Goal: Task Accomplishment & Management: Manage account settings

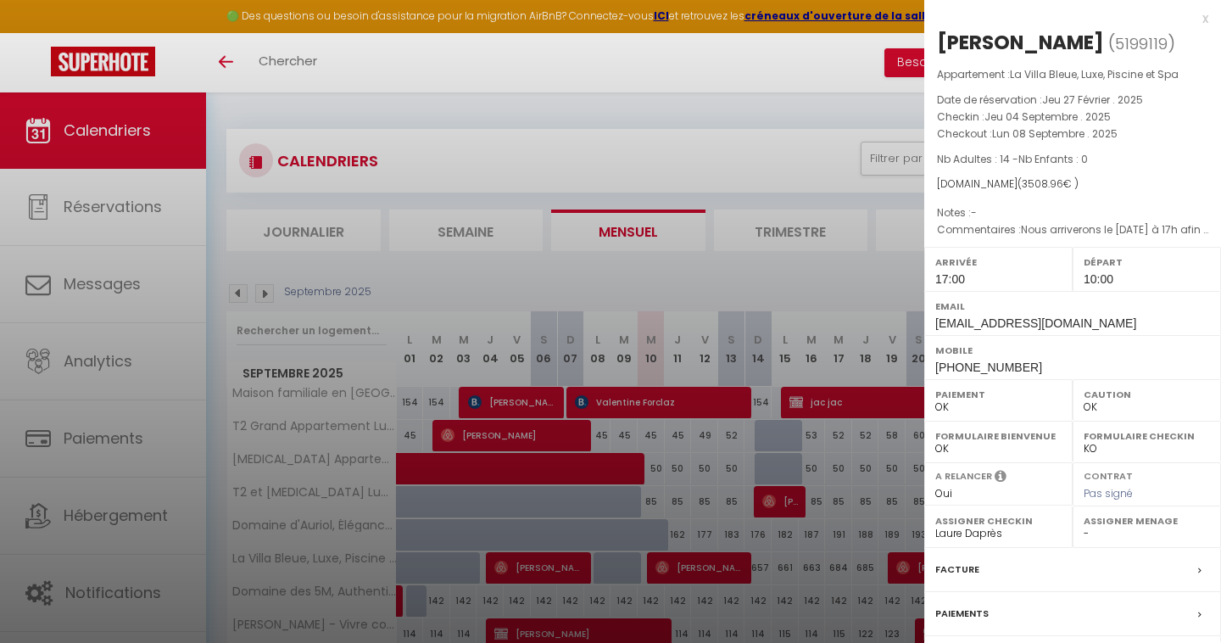
click at [601, 116] on div at bounding box center [610, 321] width 1221 height 643
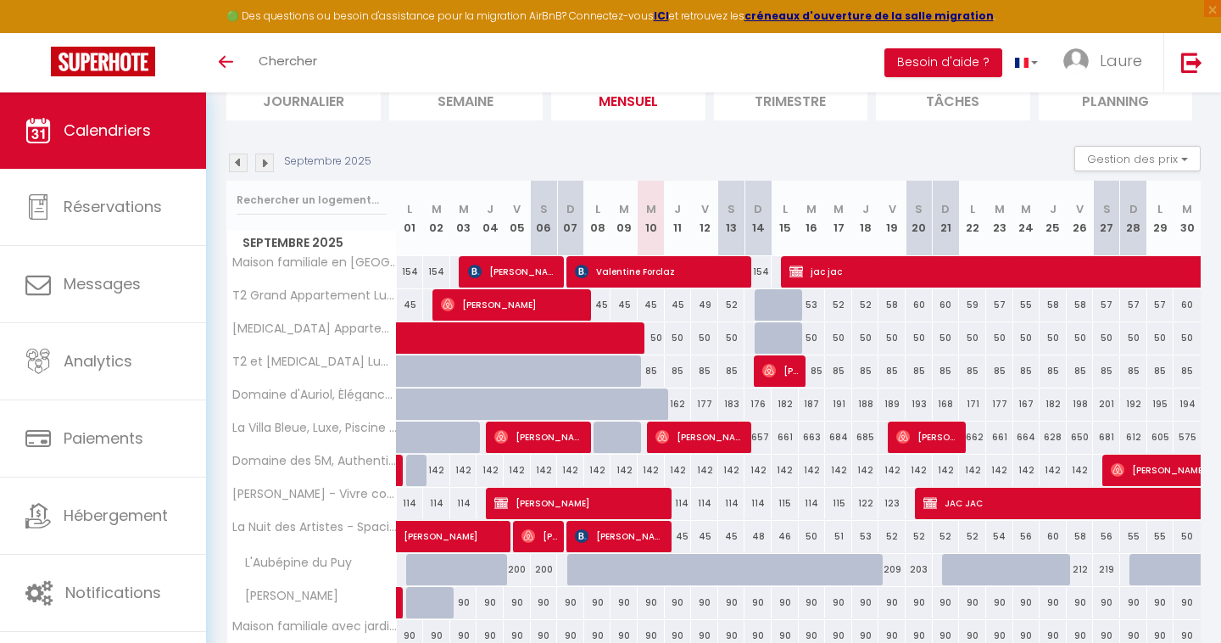
scroll to position [139, 0]
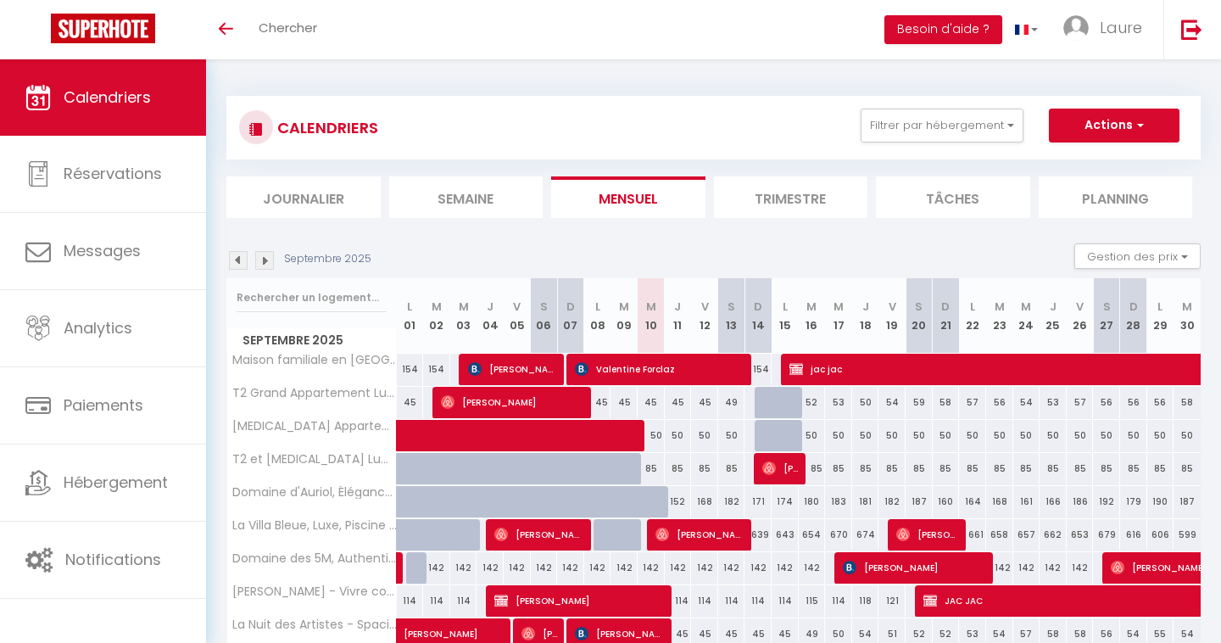
select select
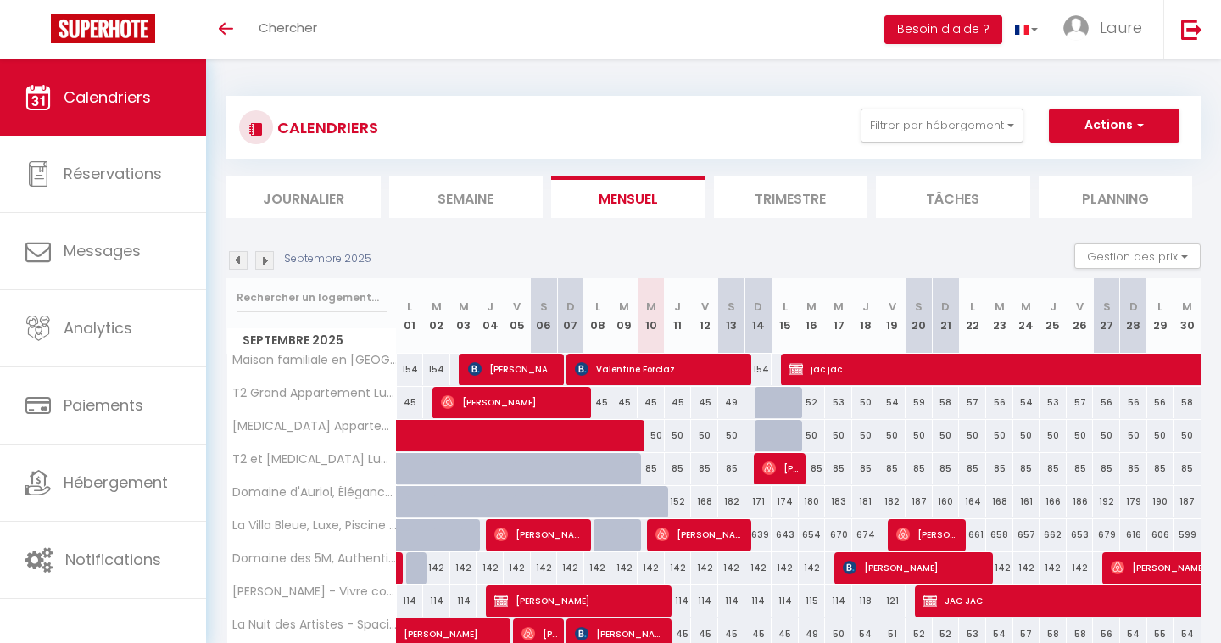
select select
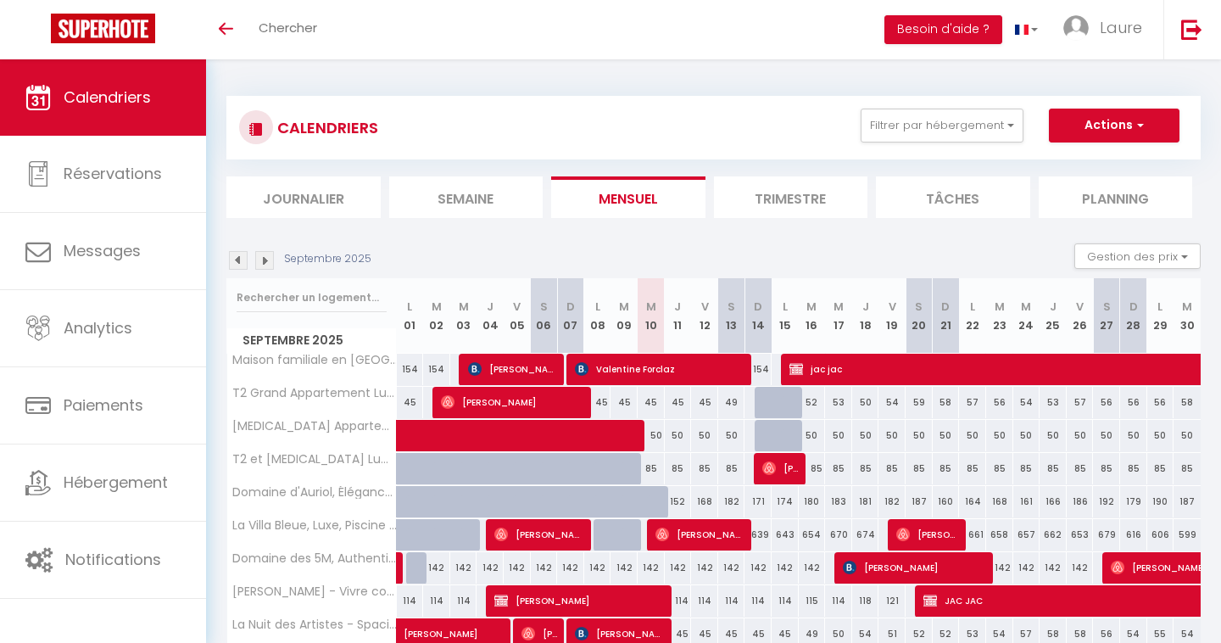
select select
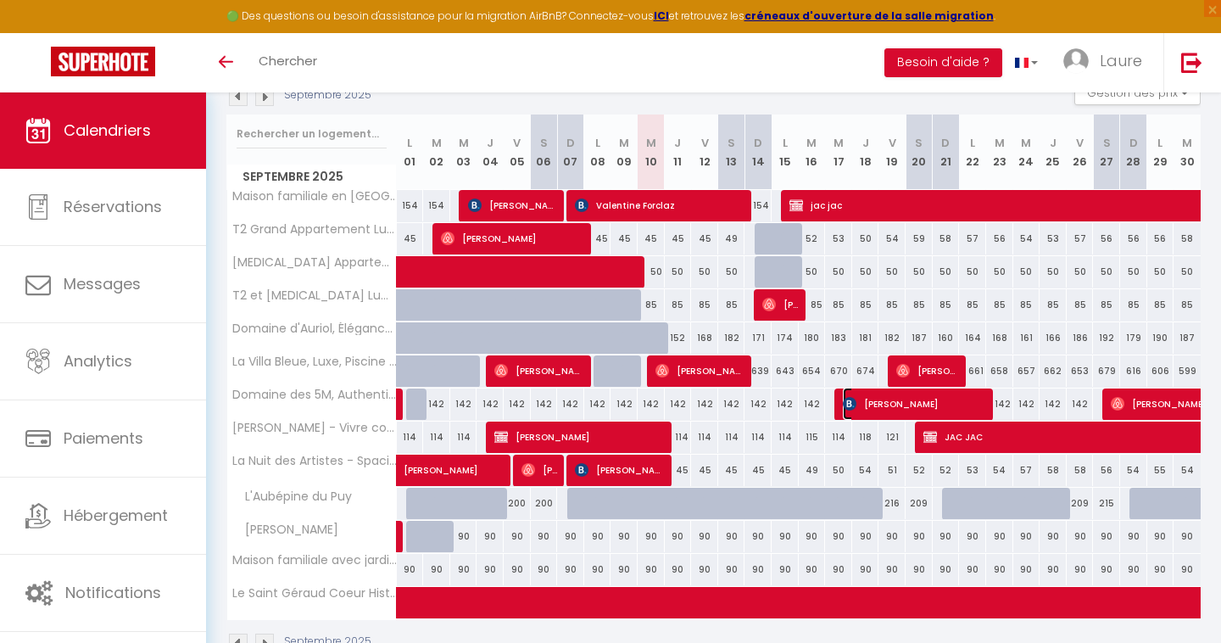
click at [884, 402] on span "[PERSON_NAME]" at bounding box center [915, 404] width 145 height 32
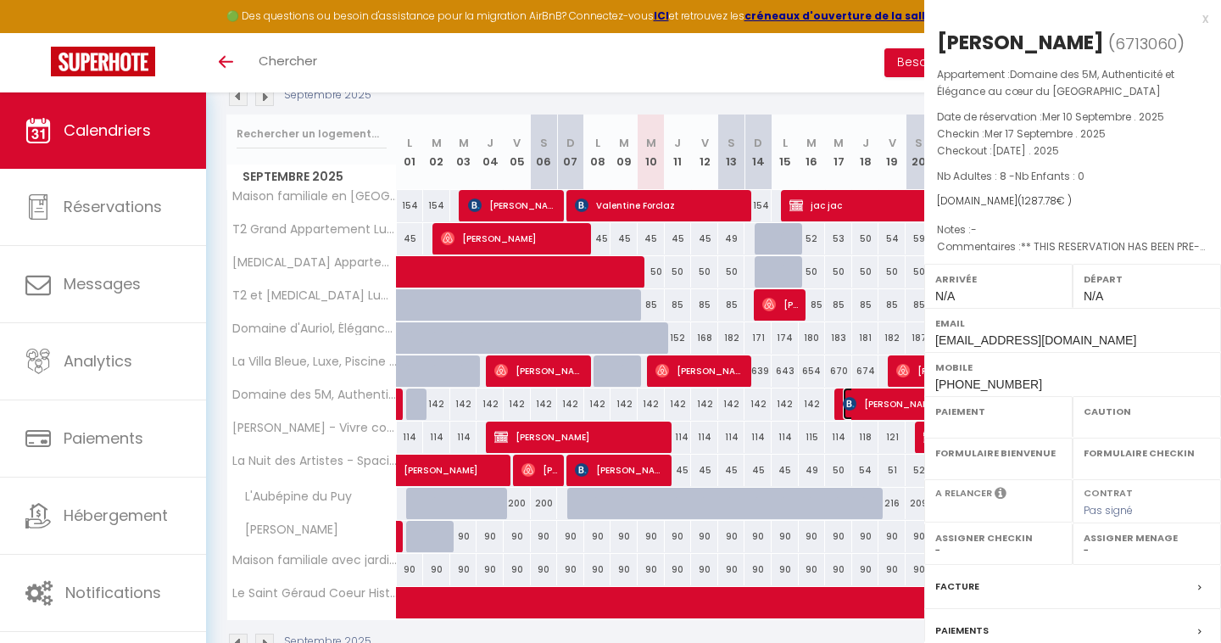
select select "OK"
select select "KO"
select select "0"
select select "1"
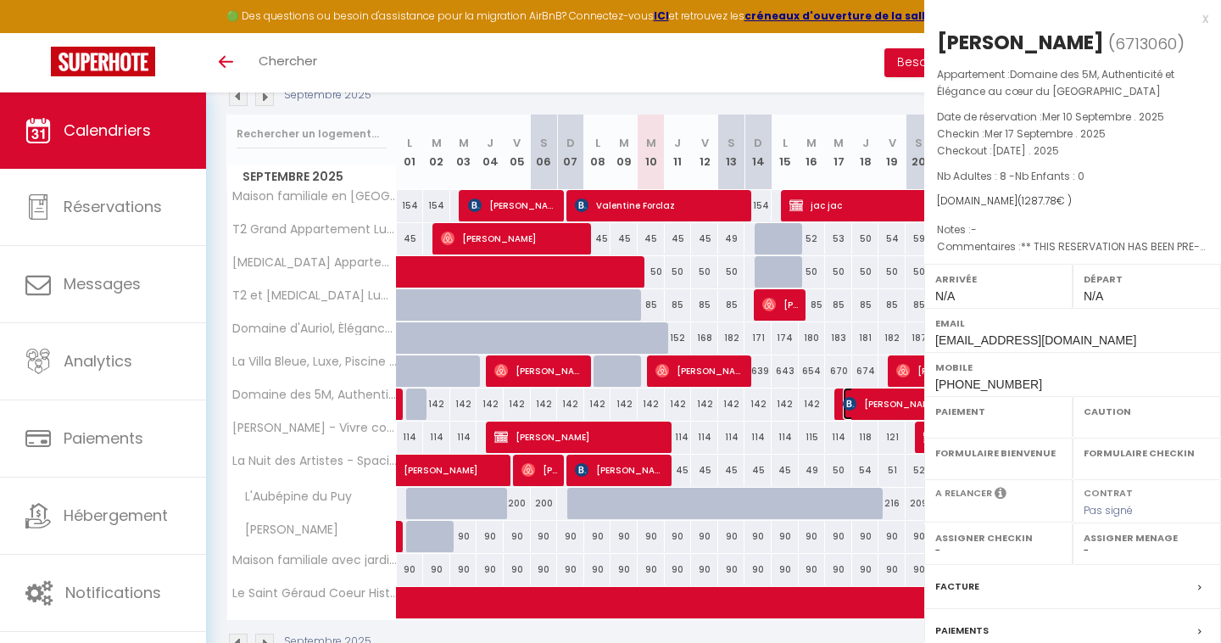
select select
select select "23523"
select select "29740"
